Goal: Obtain resource: Download file/media

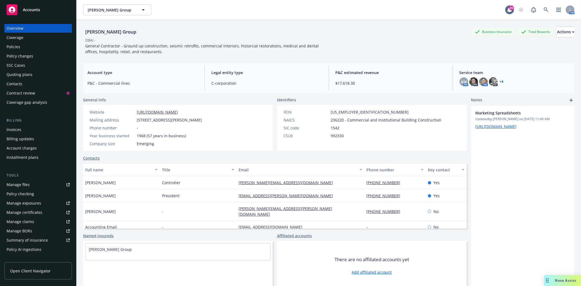
click at [31, 46] on div "Policies" at bounding box center [38, 47] width 63 height 9
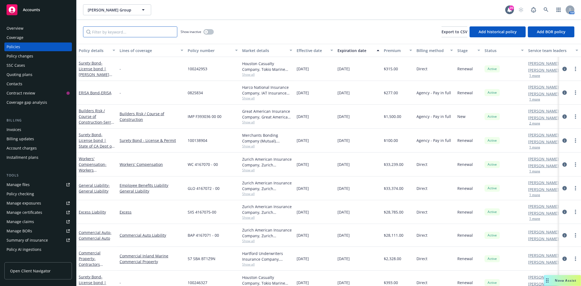
click at [138, 33] on input "Filter by keyword..." at bounding box center [130, 31] width 94 height 11
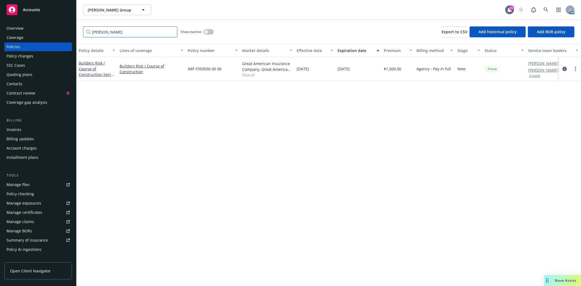
type input "serr"
click at [565, 69] on icon "circleInformation" at bounding box center [565, 69] width 4 height 4
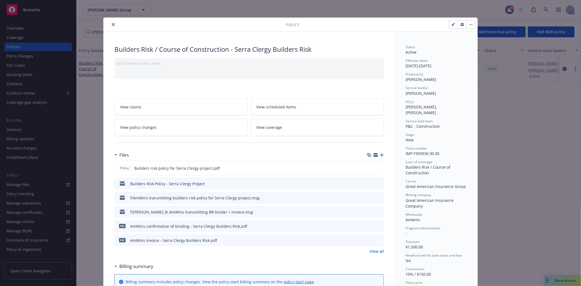
click at [368, 241] on icon "download file" at bounding box center [370, 240] width 4 height 4
click at [113, 23] on button "close" at bounding box center [113, 24] width 7 height 7
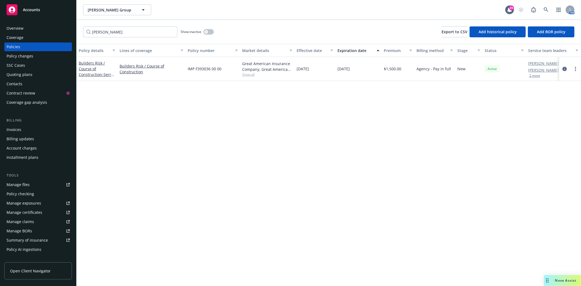
click at [59, 10] on div "Accounts" at bounding box center [38, 9] width 63 height 11
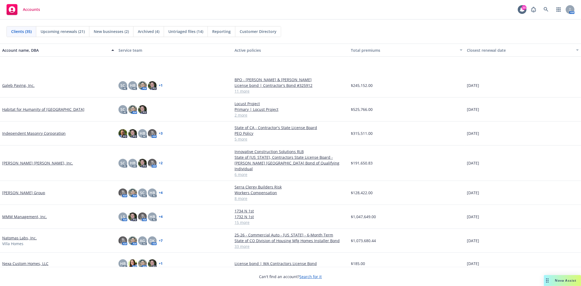
scroll to position [242, 0]
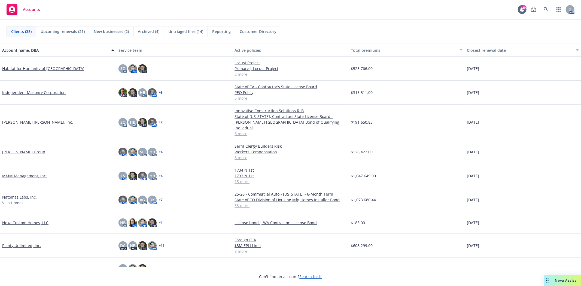
click at [12, 142] on div "[PERSON_NAME] Group" at bounding box center [58, 152] width 116 height 24
click at [14, 149] on link "[PERSON_NAME] Group" at bounding box center [23, 152] width 43 height 6
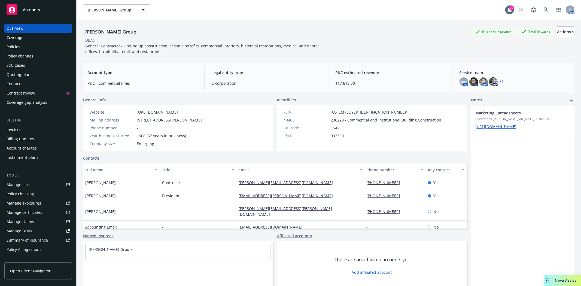
click at [25, 131] on div "Invoices" at bounding box center [38, 129] width 63 height 9
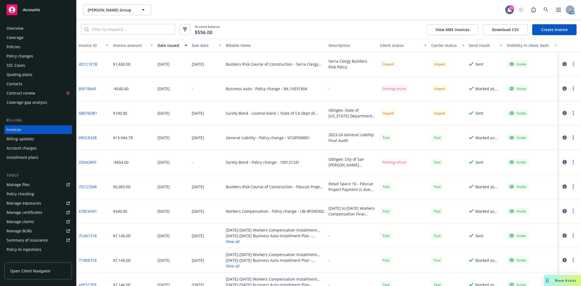
click at [13, 25] on div "Overview" at bounding box center [15, 28] width 17 height 9
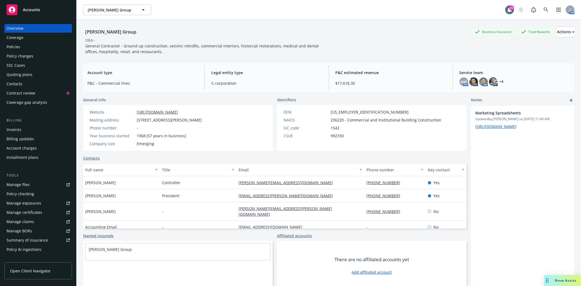
click at [14, 49] on div "Policies" at bounding box center [14, 47] width 14 height 9
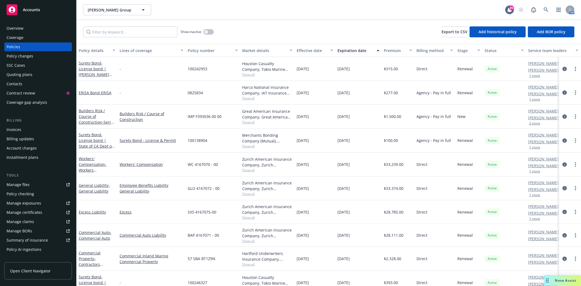
click at [19, 77] on div "Quoting plans" at bounding box center [20, 74] width 26 height 9
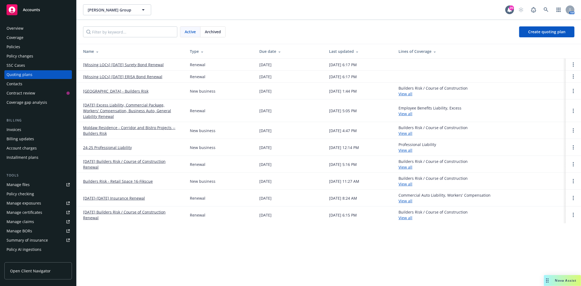
click at [133, 108] on link "[DATE] Excess Liability, Commercial Package, Workers' Compensation, Business Au…" at bounding box center [132, 110] width 98 height 17
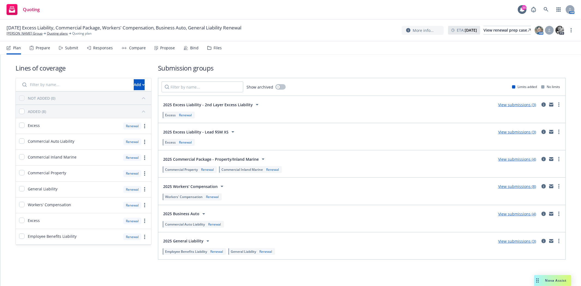
click at [207, 48] on icon at bounding box center [209, 48] width 4 height 4
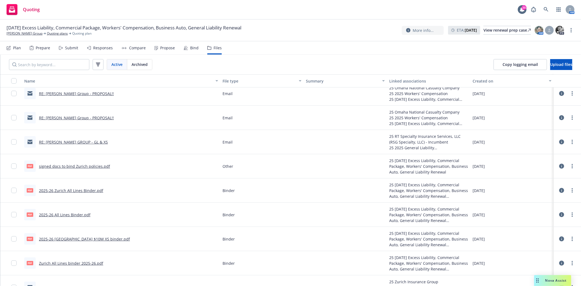
scroll to position [60, 0]
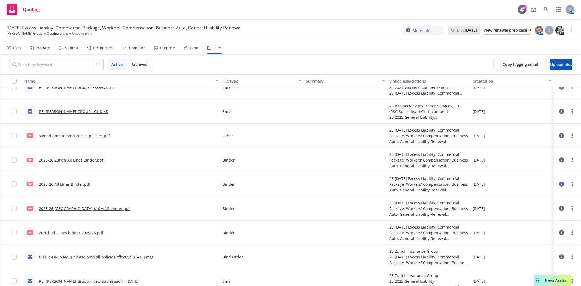
click at [115, 256] on link "t/[PERSON_NAME] please bind all policies effective [DATE].msg" at bounding box center [96, 257] width 115 height 5
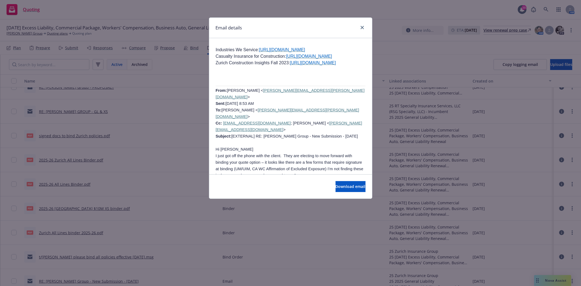
scroll to position [484, 0]
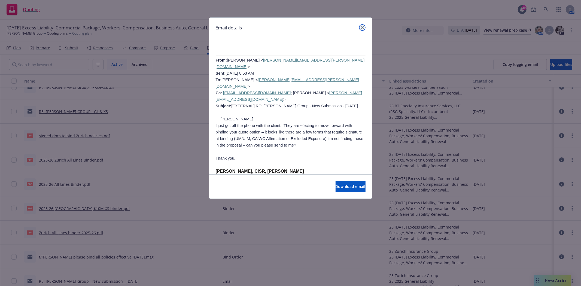
click at [364, 27] on link "close" at bounding box center [362, 27] width 7 height 7
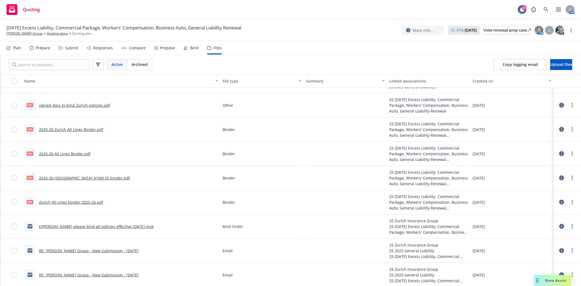
scroll to position [121, 0]
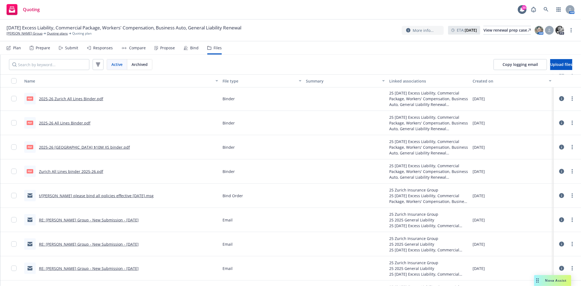
click at [69, 172] on link "Zurich All Lines binder 2025-26.pdf" at bounding box center [71, 171] width 64 height 5
